Goal: Check status: Check status

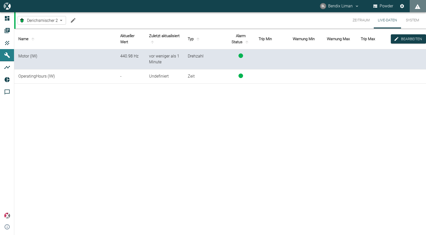
click at [61, 21] on body "BL Bendix Liman Powder Dashboard Aufträge Produkte Maschinen Analysen Reports K…" at bounding box center [213, 117] width 426 height 235
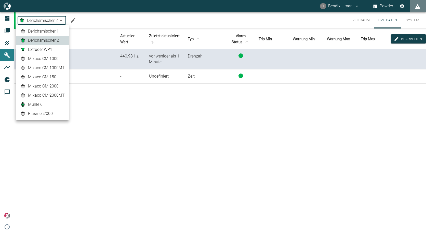
click at [59, 29] on span "Derichsmischer 1" at bounding box center [43, 31] width 31 height 6
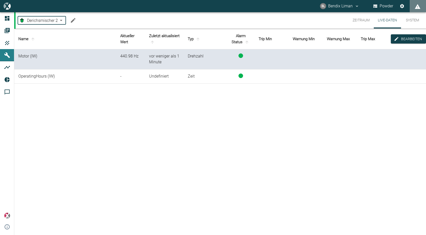
type input "b87dba78-a2d9-4bef-accf-f55b7691ffa4"
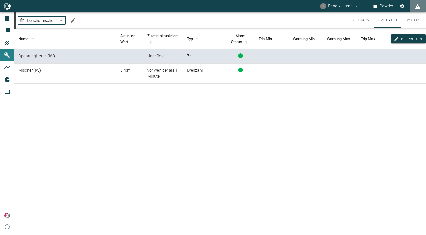
click at [360, 20] on button "Zeitraum" at bounding box center [361, 20] width 25 height 16
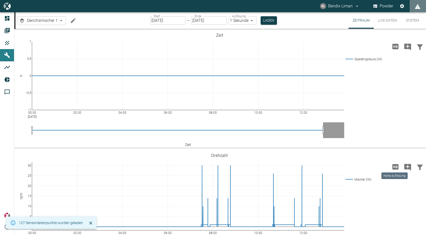
click at [394, 166] on icon "Hohe Auflösung" at bounding box center [395, 166] width 6 height 5
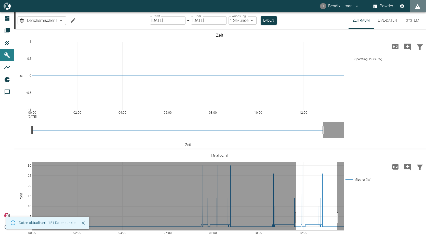
drag, startPoint x: 337, startPoint y: 218, endPoint x: 296, endPoint y: 216, distance: 40.6
